Goal: Task Accomplishment & Management: Use online tool/utility

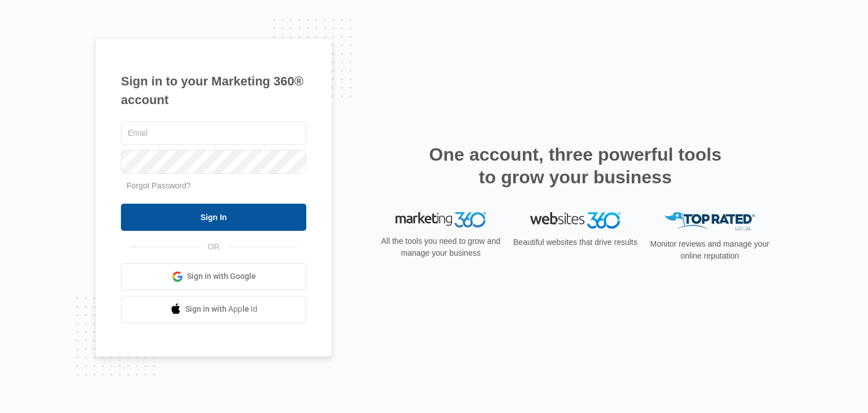
type input "[EMAIL_ADDRESS][DOMAIN_NAME]"
click at [174, 212] on input "Sign In" at bounding box center [213, 217] width 185 height 27
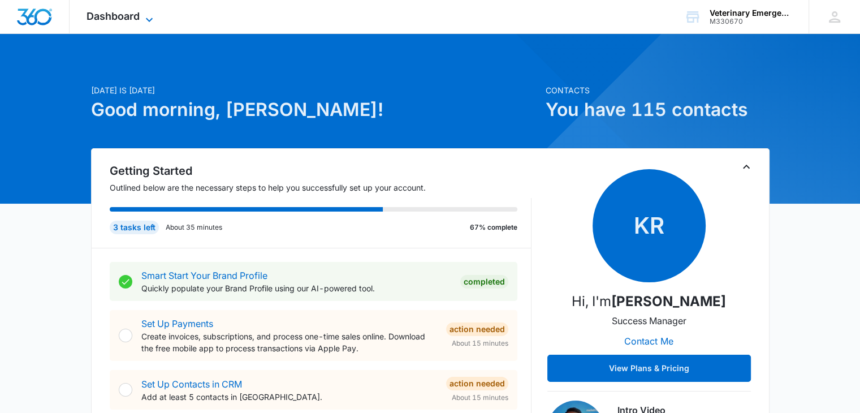
click at [133, 19] on span "Dashboard" at bounding box center [112, 16] width 53 height 12
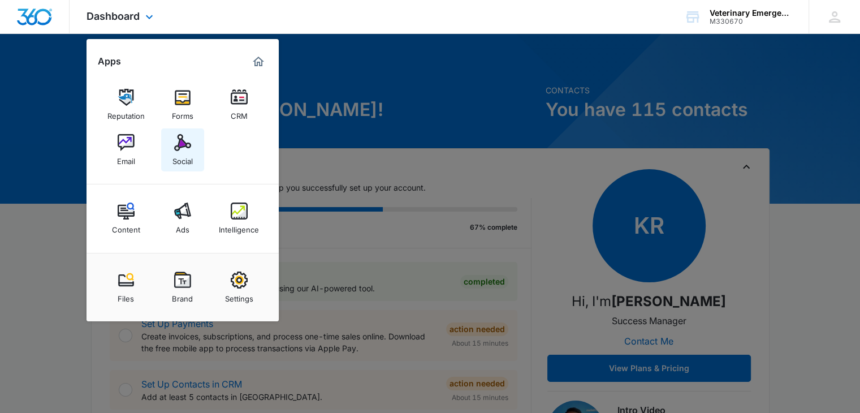
click at [166, 146] on link "Social" at bounding box center [182, 149] width 43 height 43
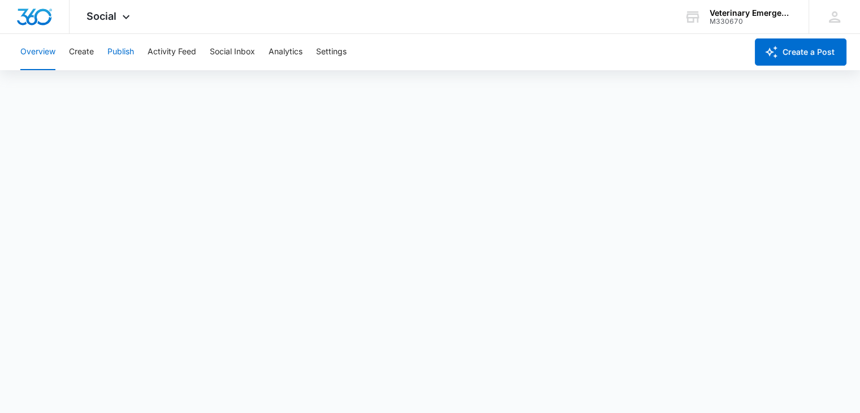
click at [131, 51] on button "Publish" at bounding box center [120, 52] width 27 height 36
click at [95, 89] on button "Schedules" at bounding box center [86, 87] width 38 height 32
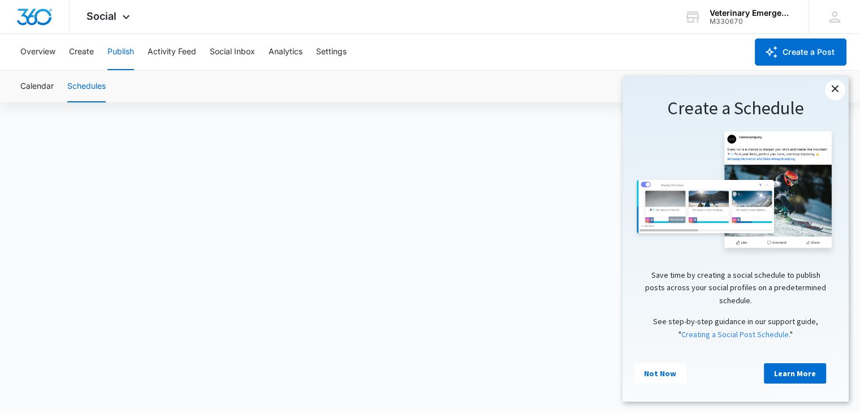
click at [835, 90] on link "×" at bounding box center [835, 90] width 20 height 20
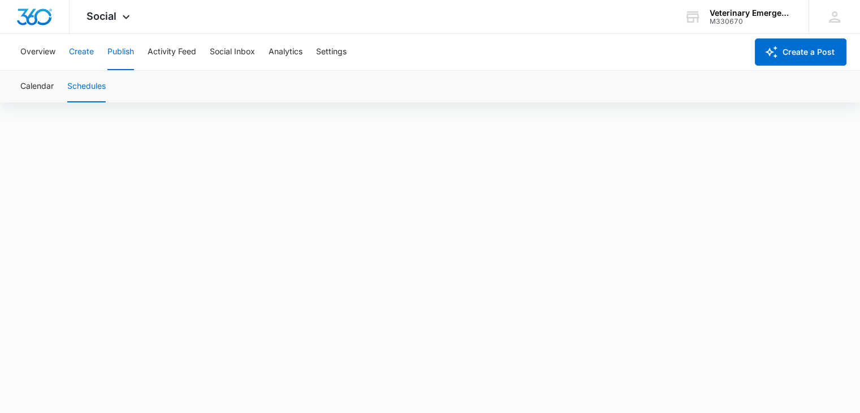
click at [86, 50] on button "Create" at bounding box center [81, 52] width 25 height 36
click at [122, 60] on button "Publish" at bounding box center [120, 52] width 27 height 36
